Goal: Find specific page/section: Find specific page/section

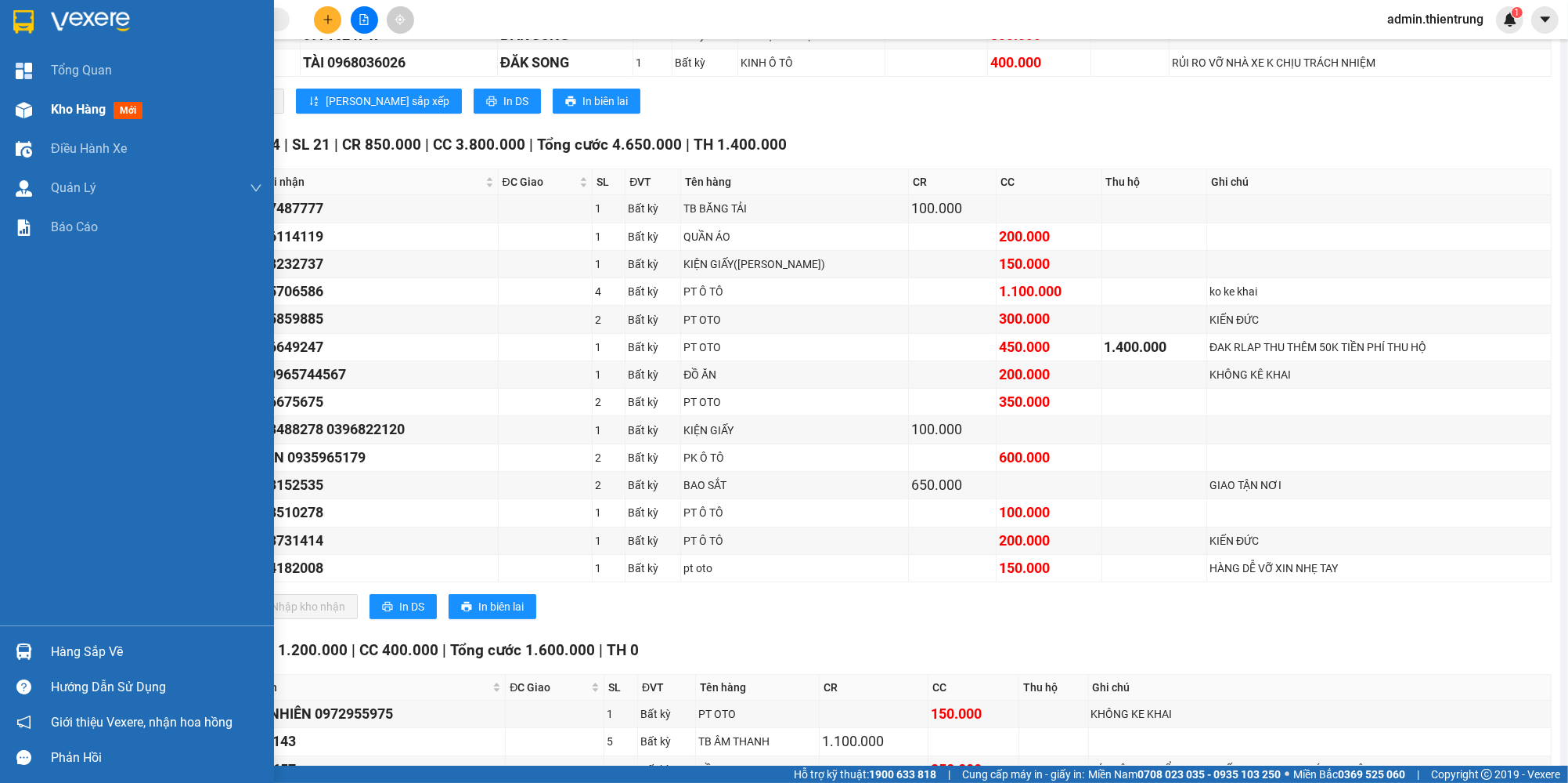
click at [19, 109] on img at bounding box center [24, 110] width 16 height 16
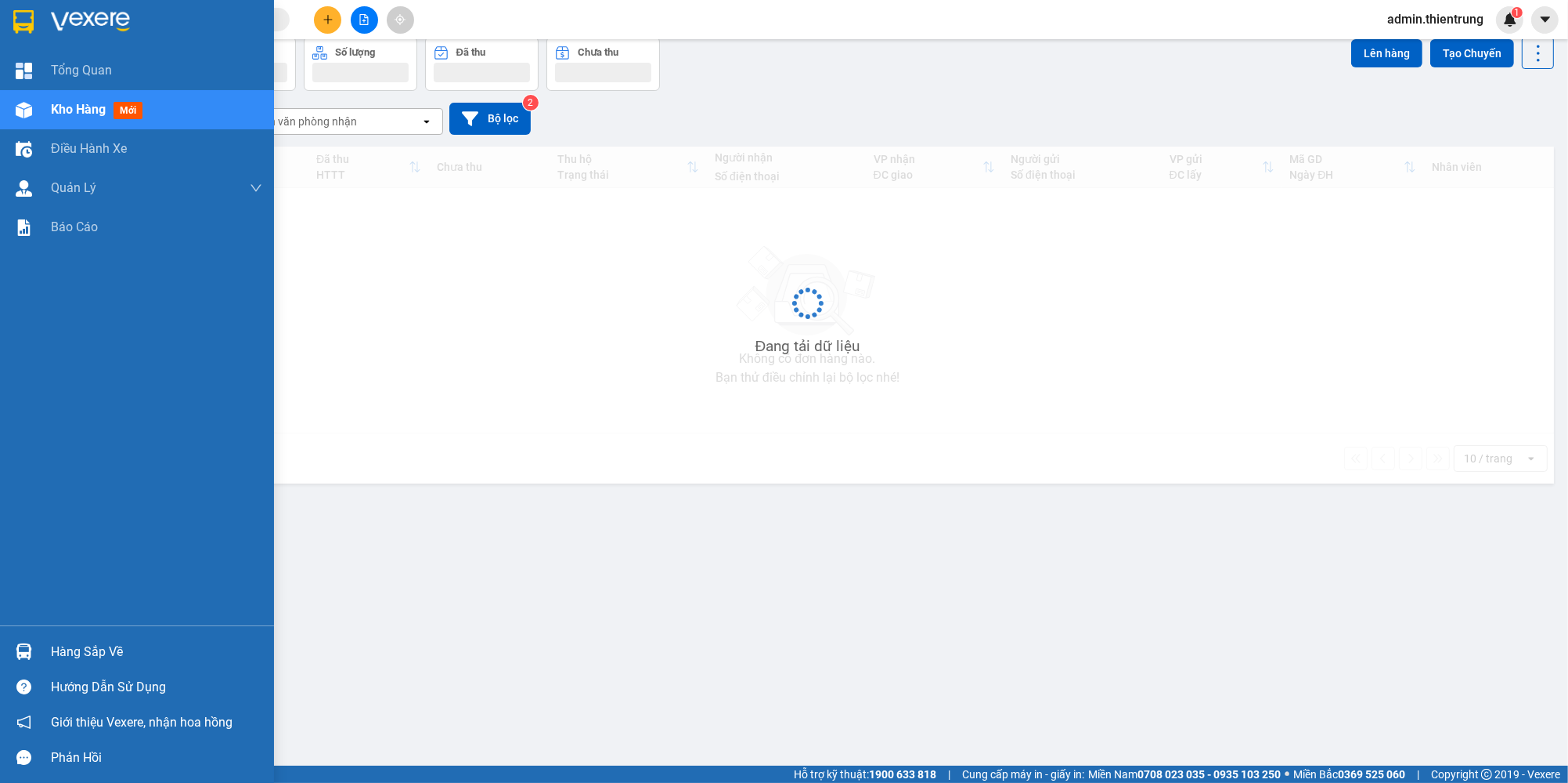
scroll to position [72, 0]
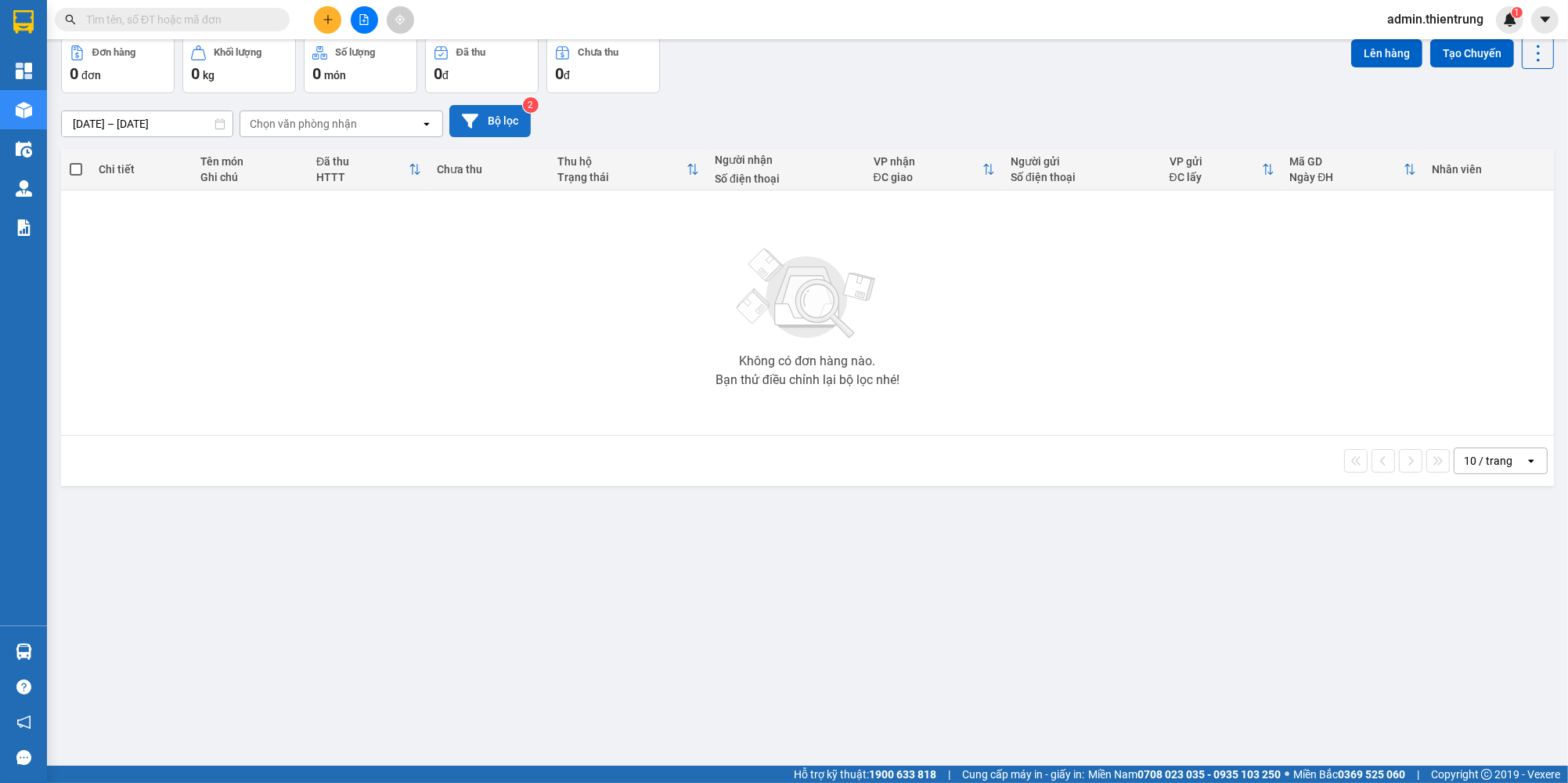
click at [518, 121] on button "Bộ lọc" at bounding box center [490, 121] width 81 height 32
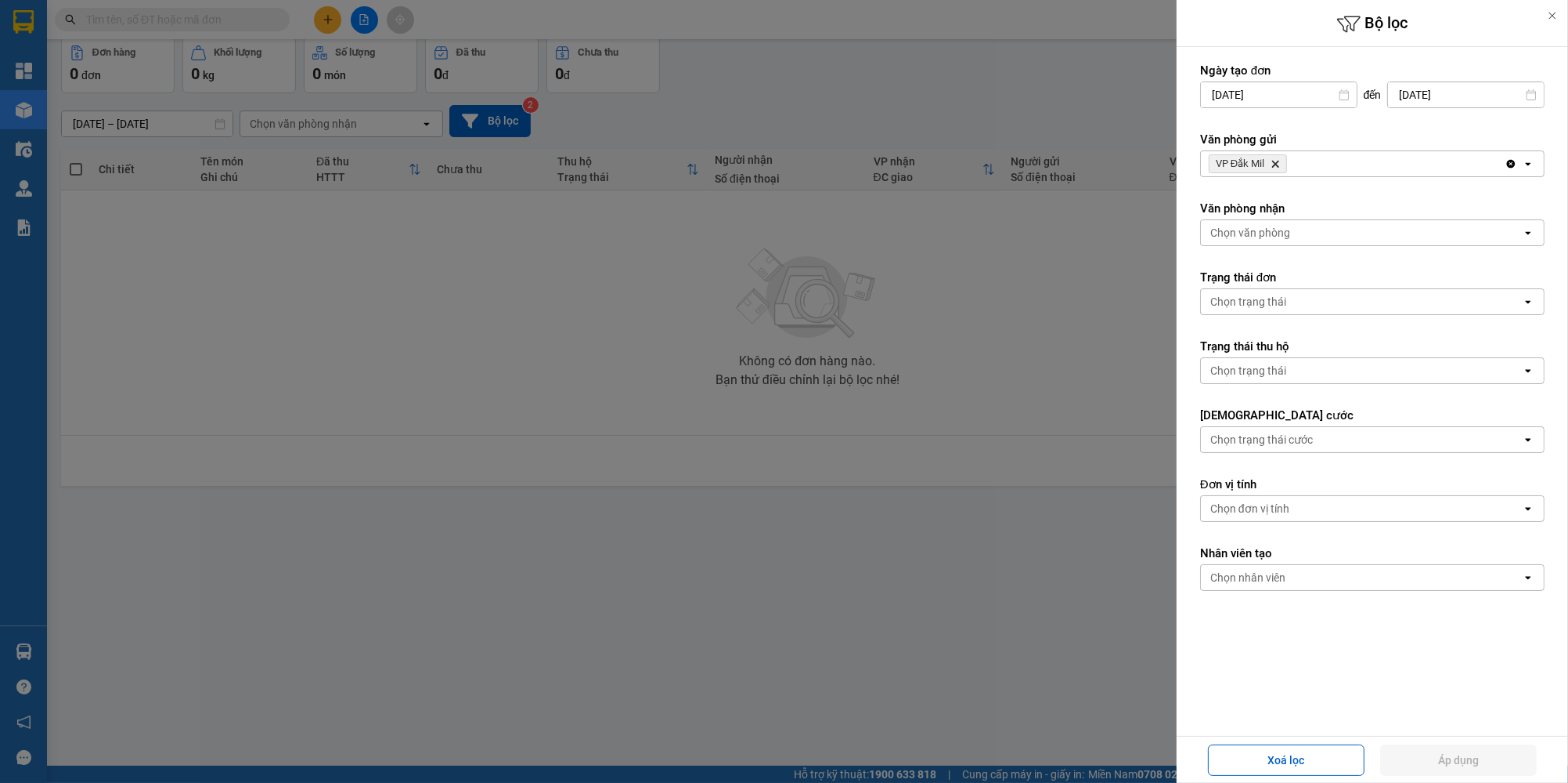
click at [1281, 163] on span "[PERSON_NAME]" at bounding box center [1248, 163] width 78 height 19
click at [1278, 163] on icon "Delete" at bounding box center [1275, 163] width 9 height 9
click at [1287, 165] on div "Chọn văn phòng" at bounding box center [1250, 164] width 80 height 16
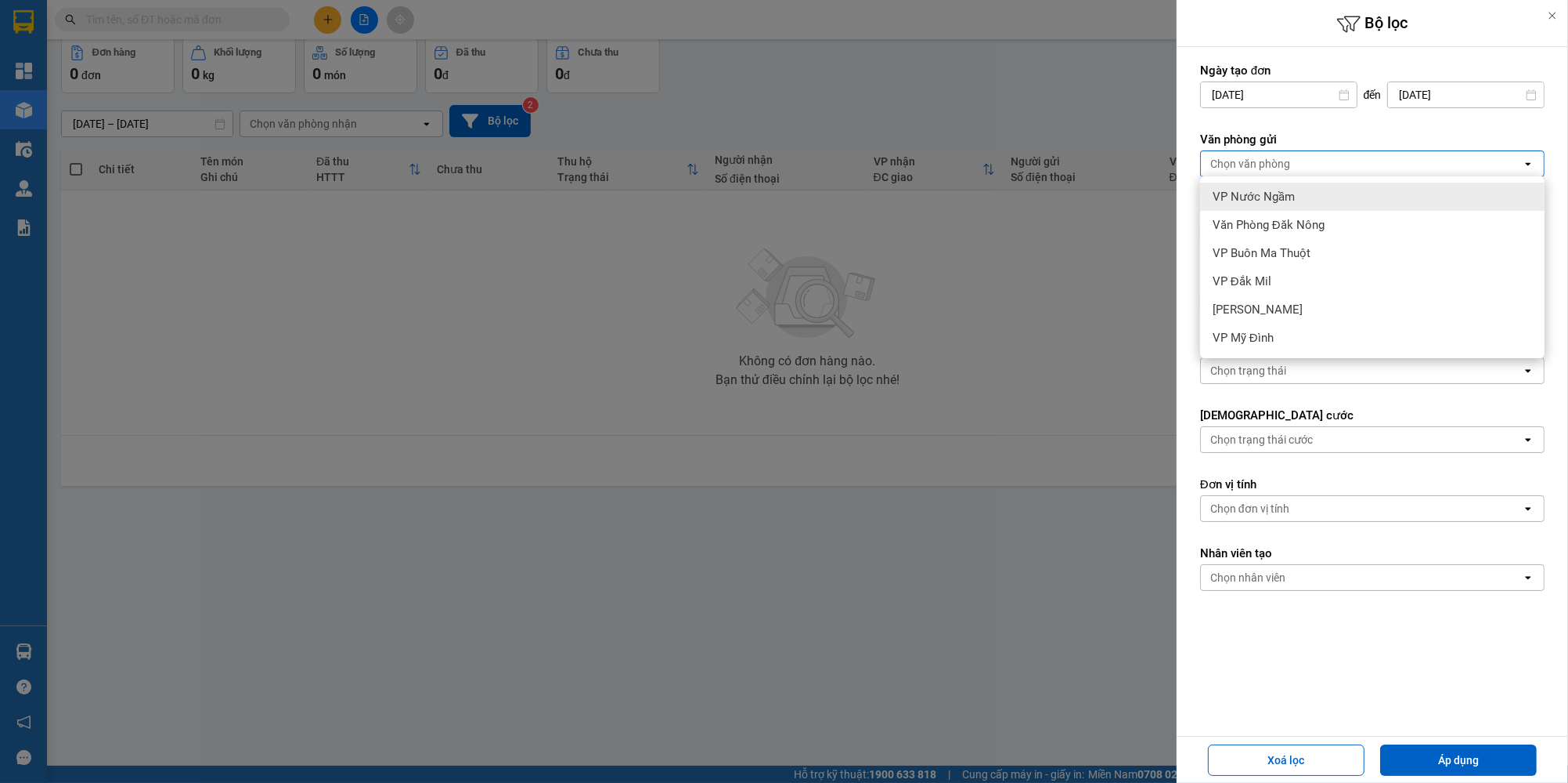
click at [1294, 207] on div "VP Nước Ngầm" at bounding box center [1372, 197] width 345 height 28
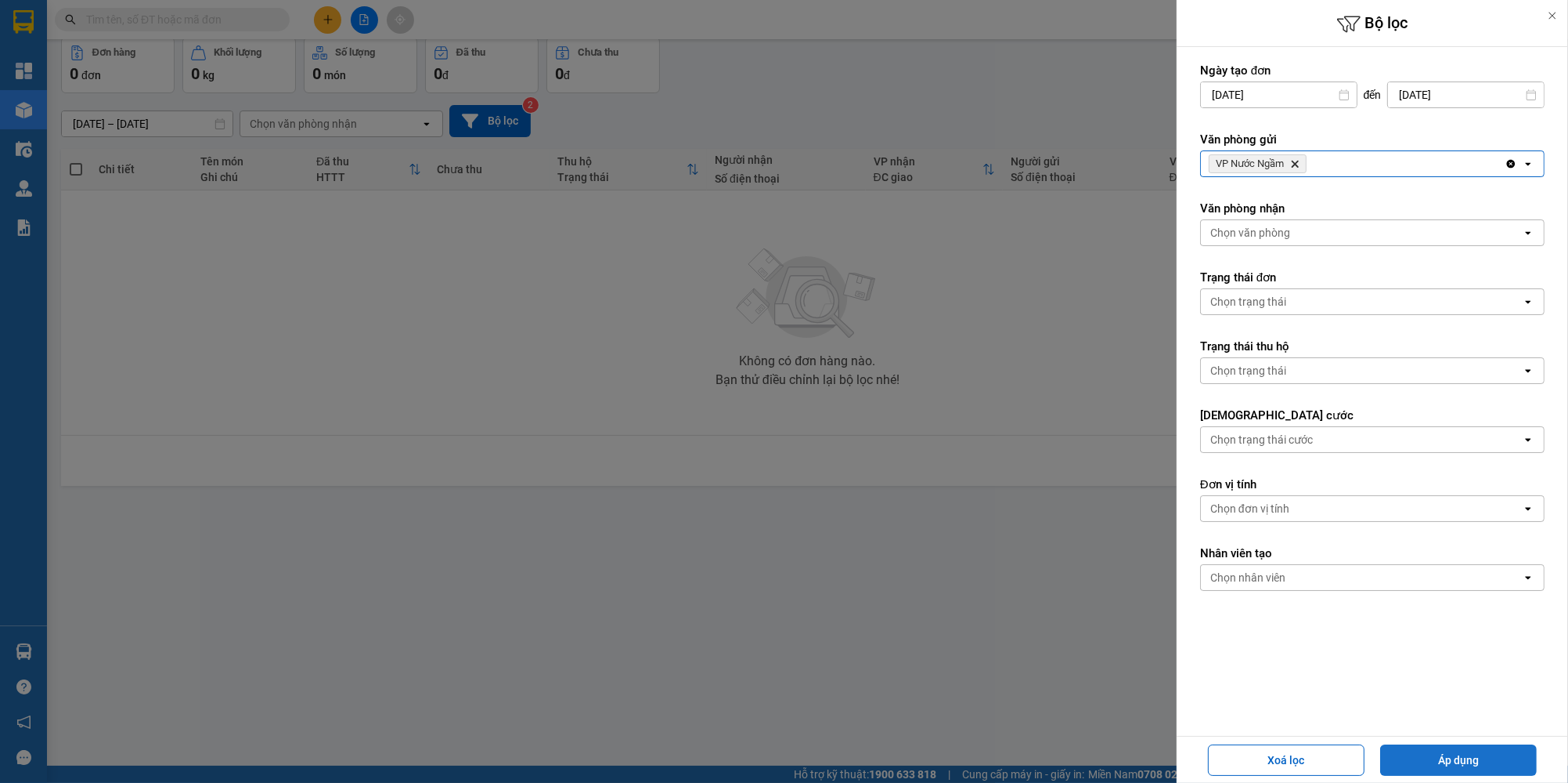
click at [1494, 764] on button "Áp dụng" at bounding box center [1458, 759] width 157 height 31
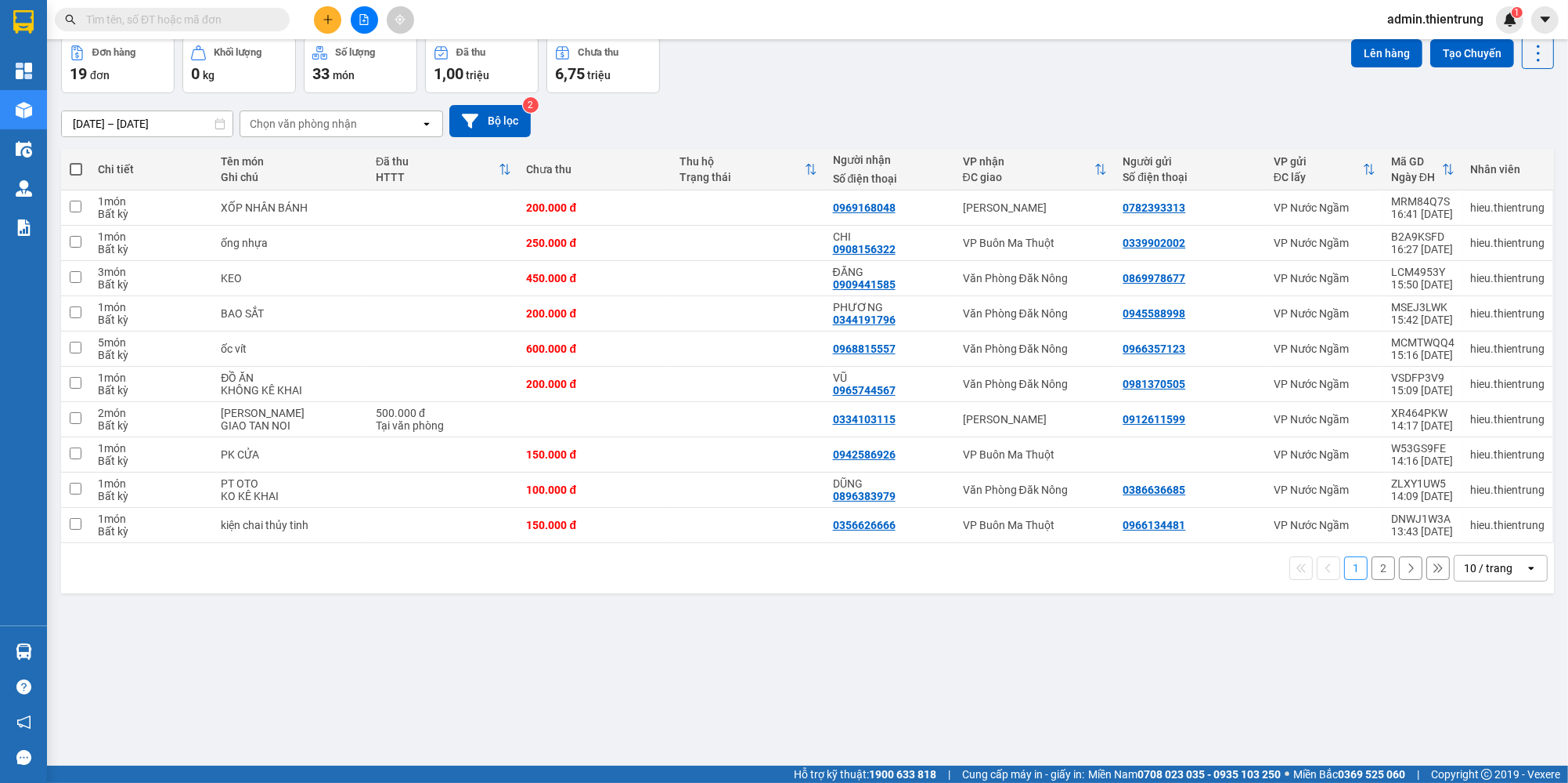
click at [246, 27] on input "text" at bounding box center [178, 19] width 185 height 17
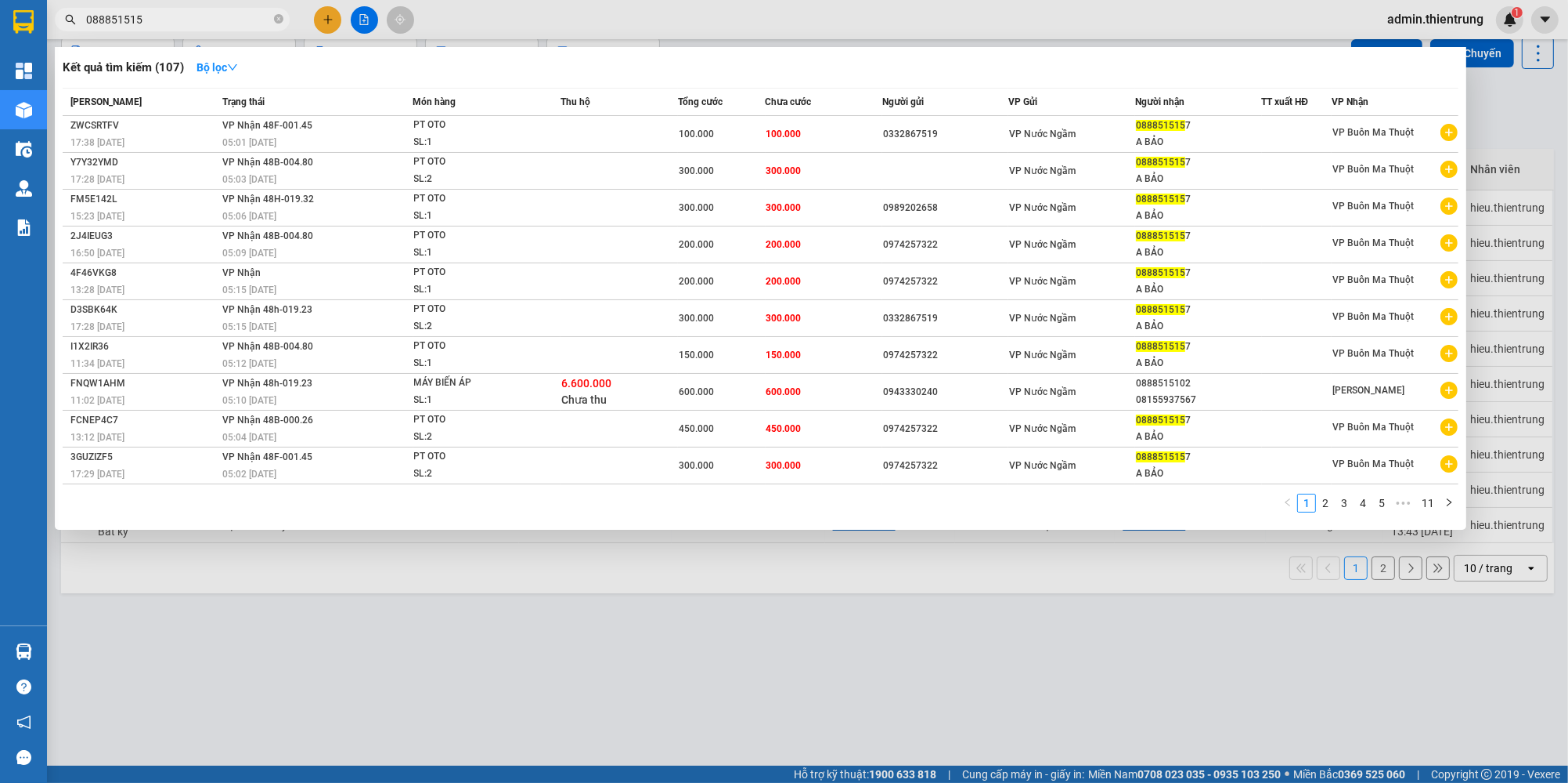
type input "0888515157"
click at [278, 20] on icon "close-circle" at bounding box center [278, 18] width 9 height 9
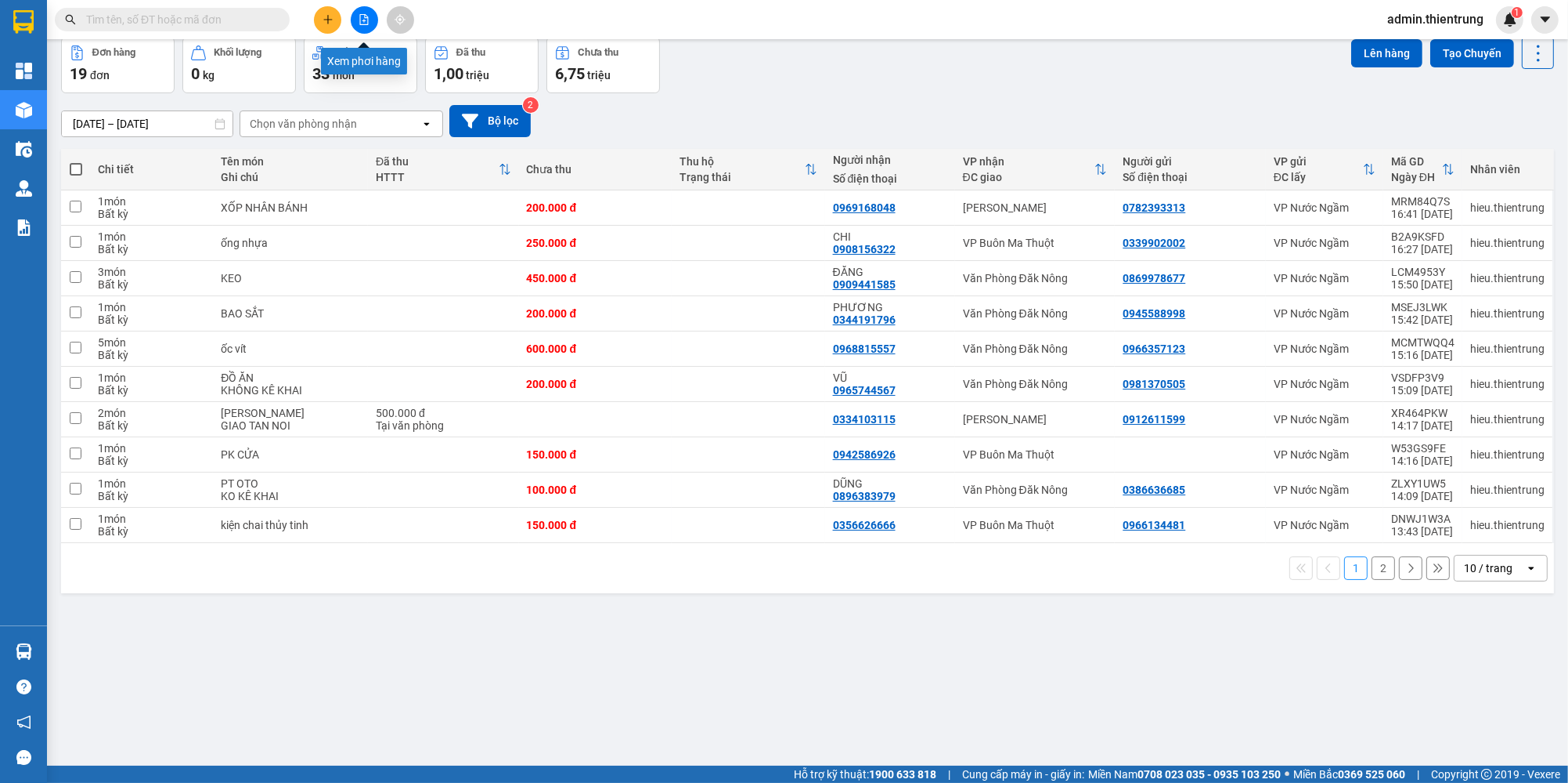
click at [360, 20] on icon "file-add" at bounding box center [364, 19] width 11 height 11
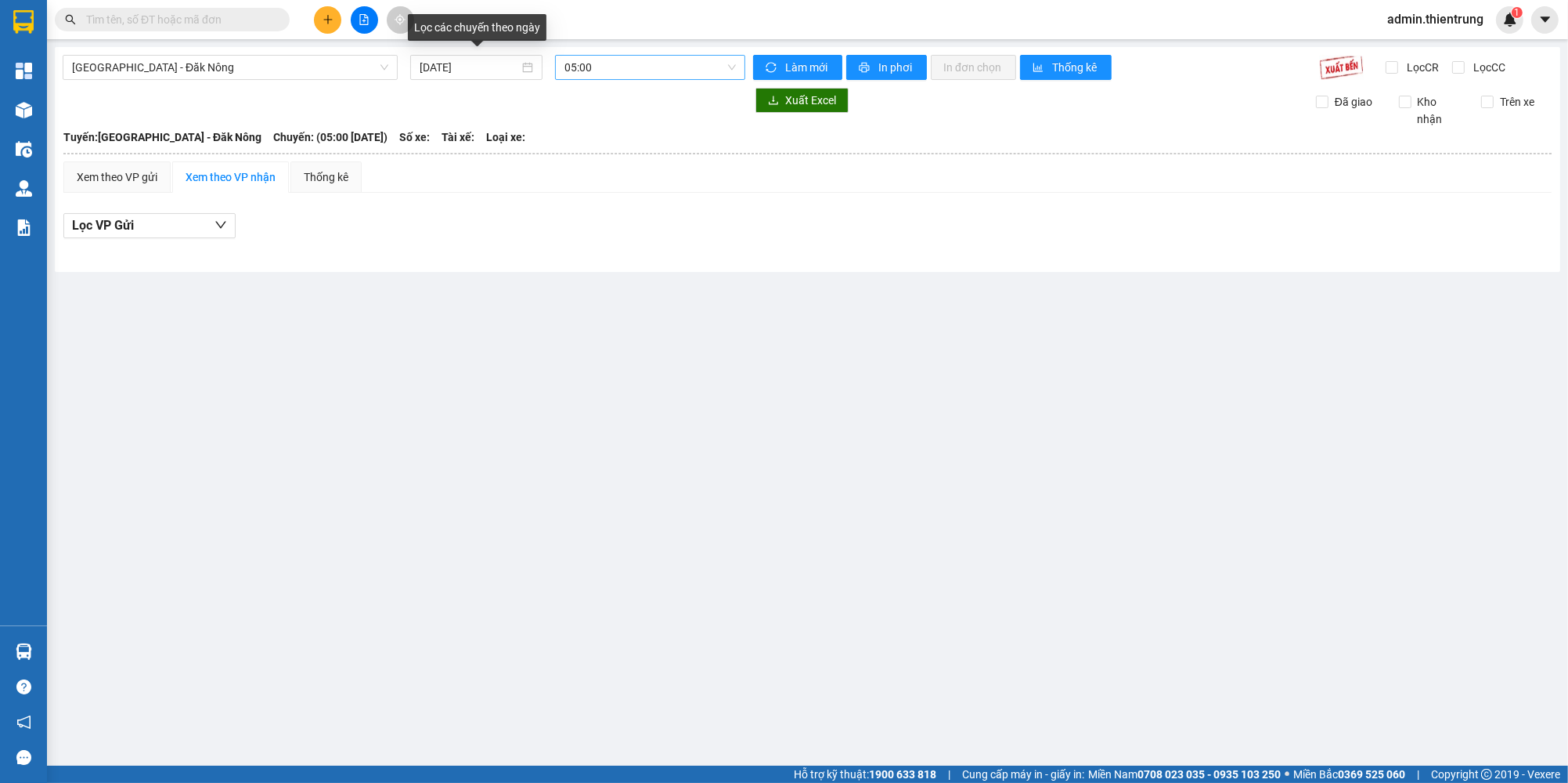
click at [614, 65] on span "05:00" at bounding box center [651, 68] width 172 height 24
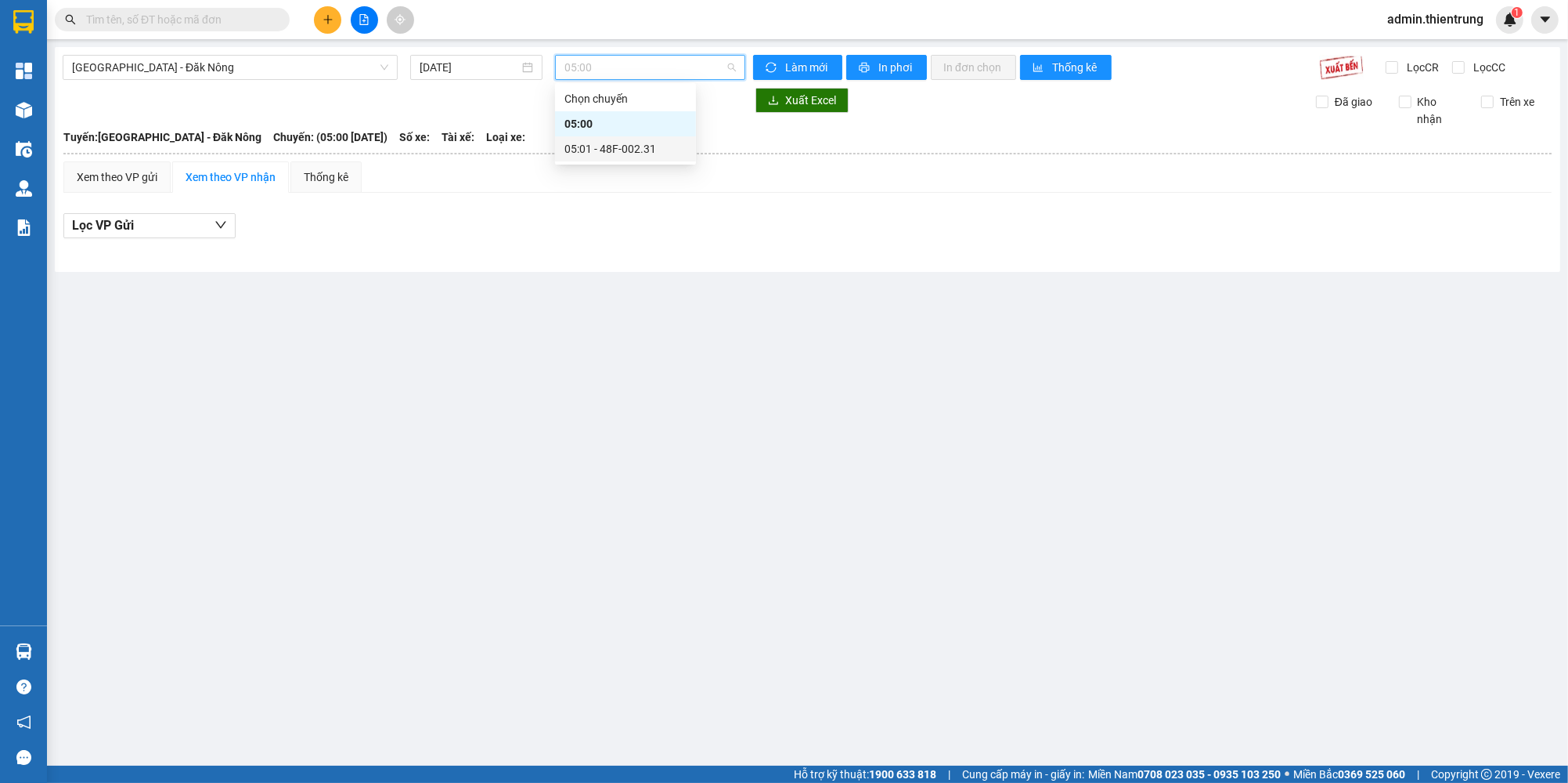
click at [616, 147] on div "05:01 - 48F-002.31" at bounding box center [626, 148] width 122 height 17
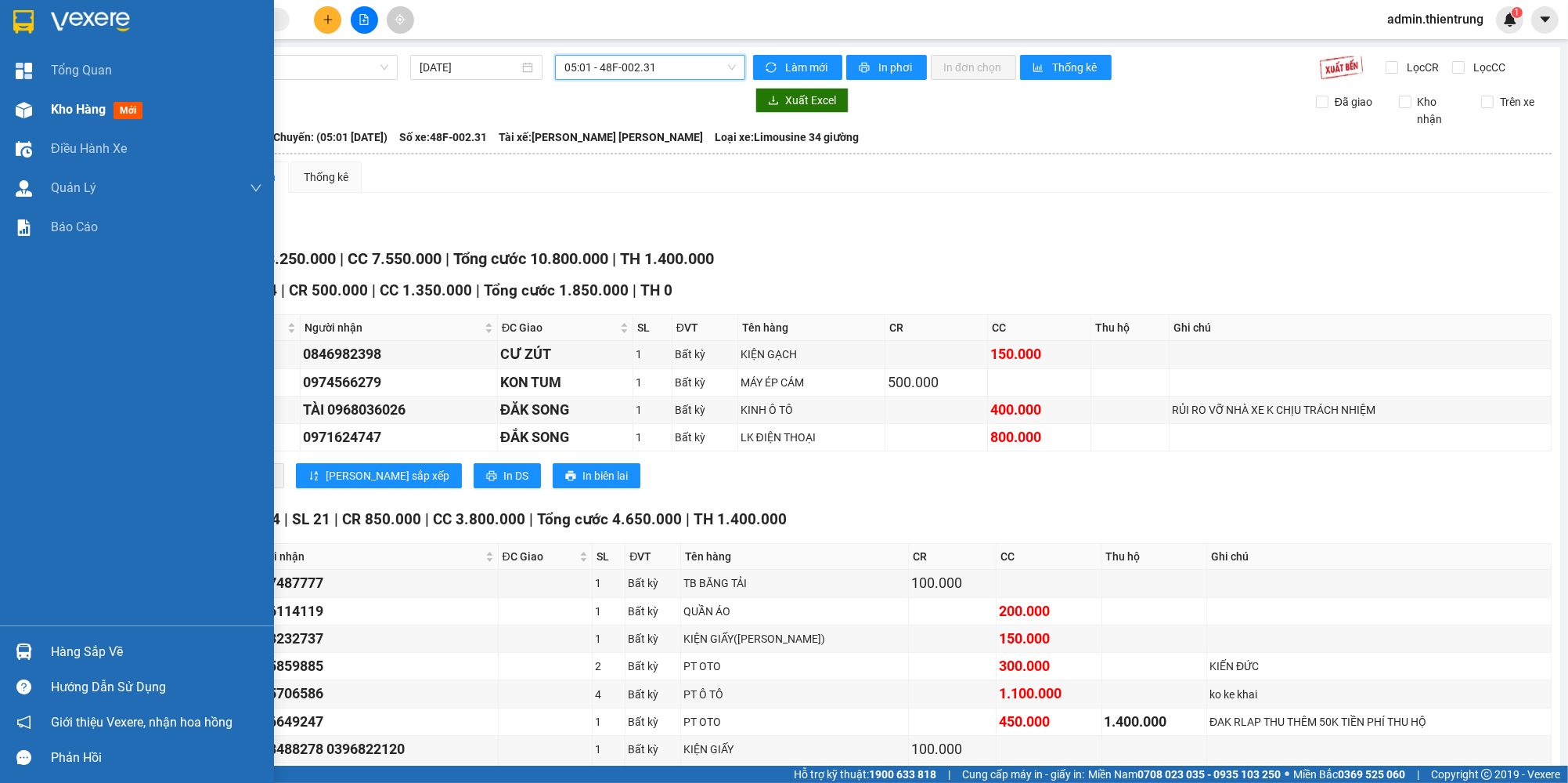
click at [45, 107] on div "Kho hàng mới" at bounding box center [137, 109] width 274 height 39
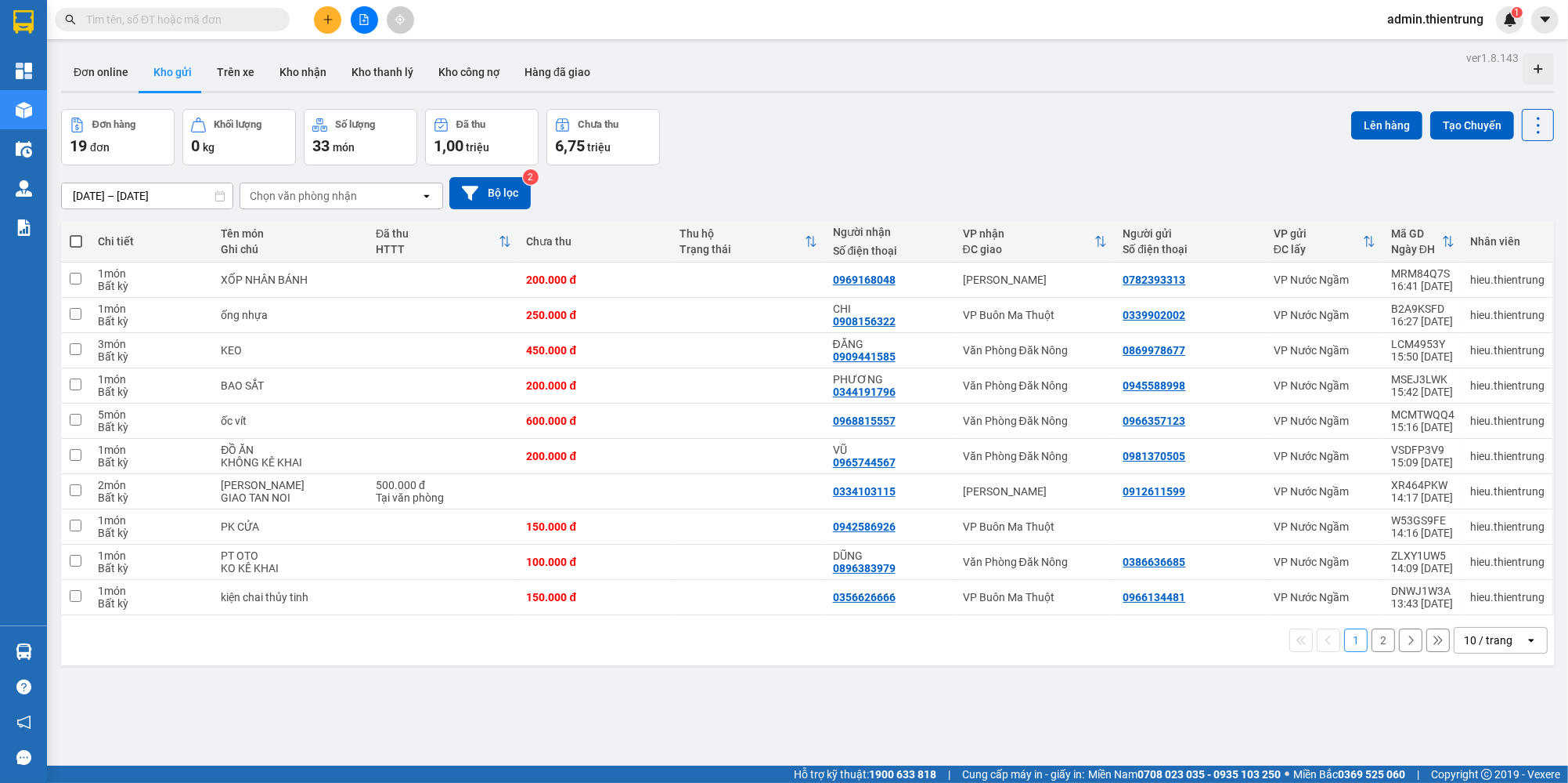
click at [1374, 645] on button "2" at bounding box center [1384, 640] width 24 height 24
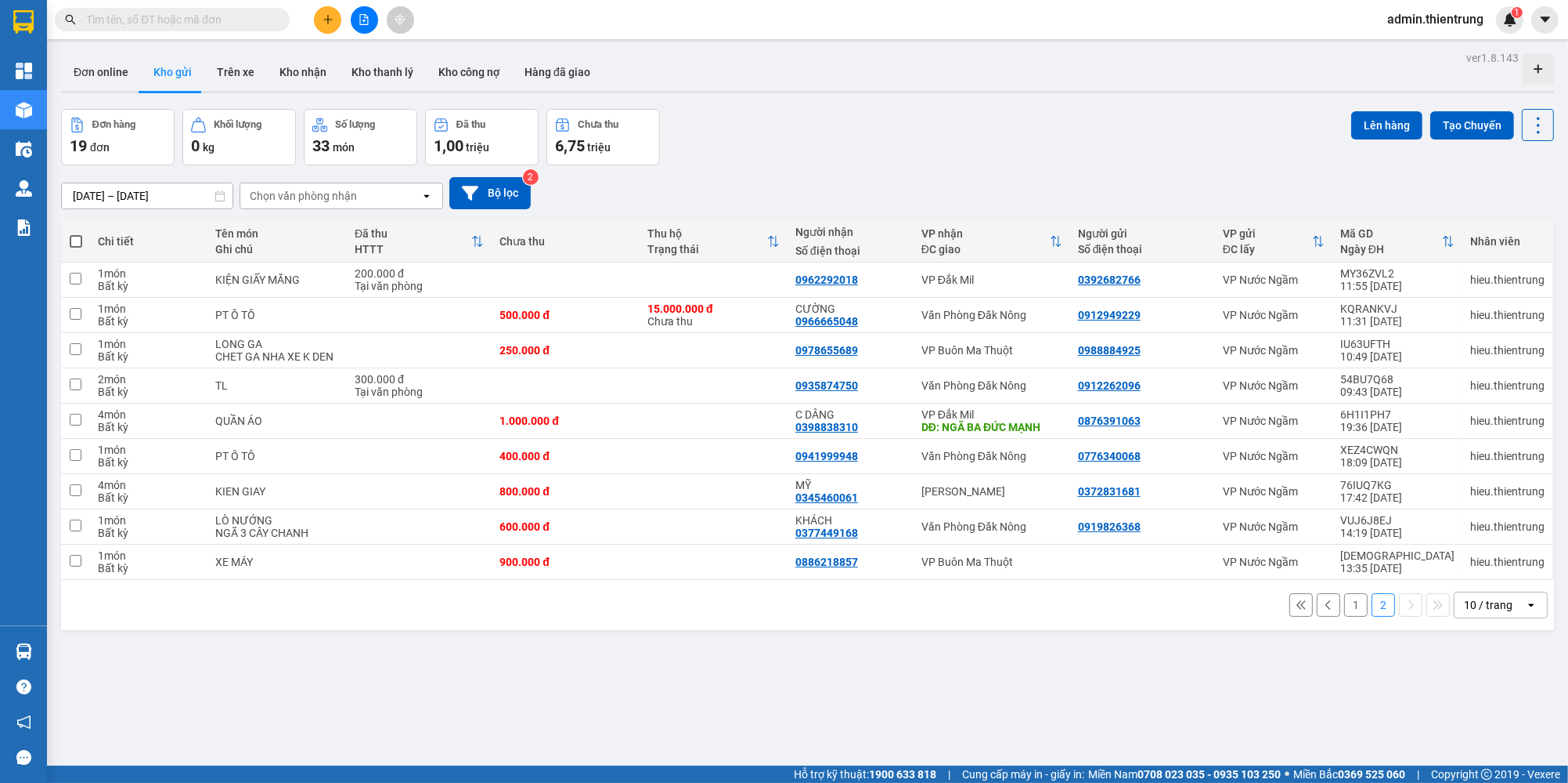
click at [172, 26] on input "text" at bounding box center [178, 19] width 185 height 17
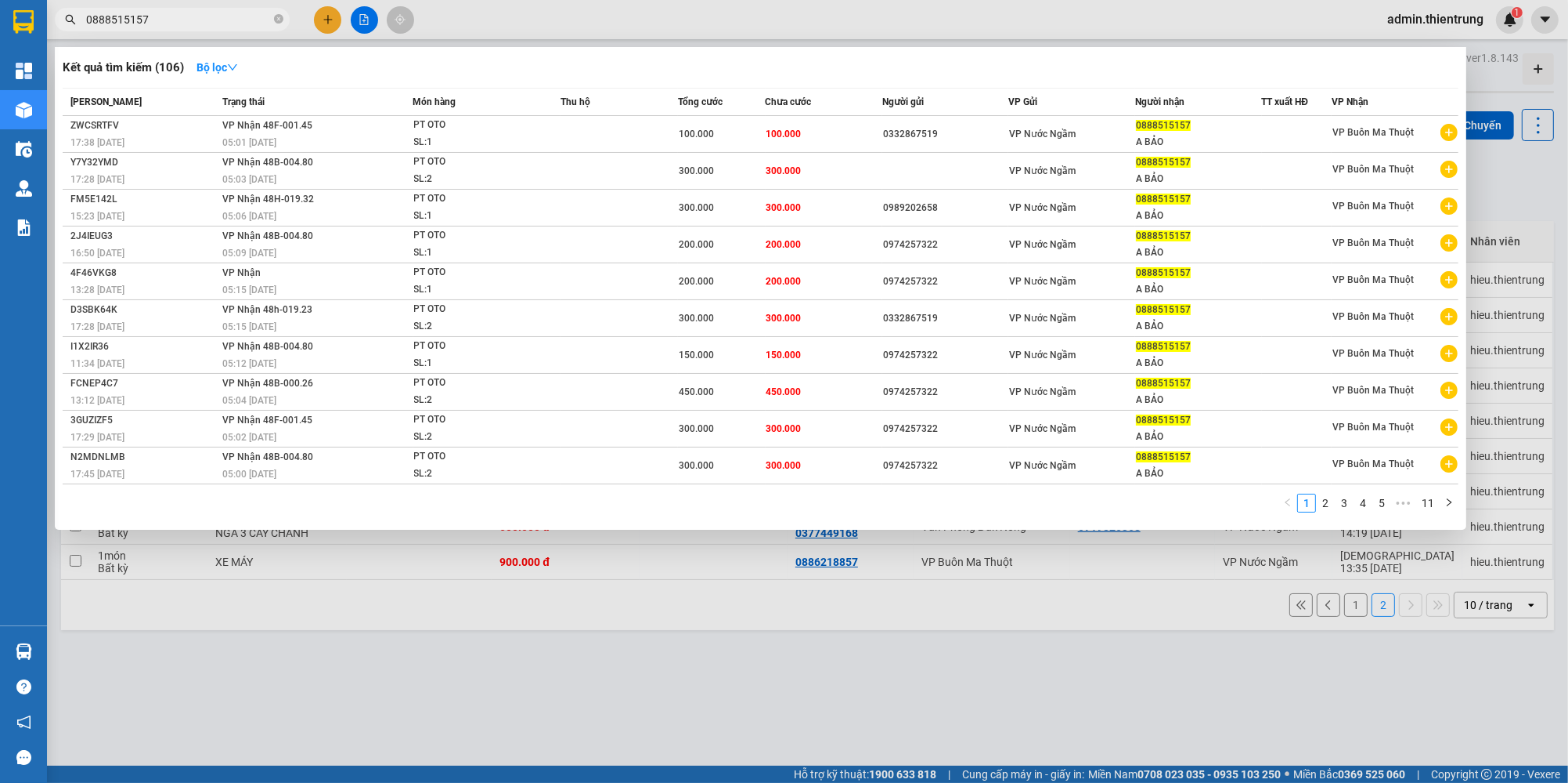
type input "0888515157"
click at [809, 712] on div at bounding box center [784, 391] width 1568 height 783
